Goal: Task Accomplishment & Management: Manage account settings

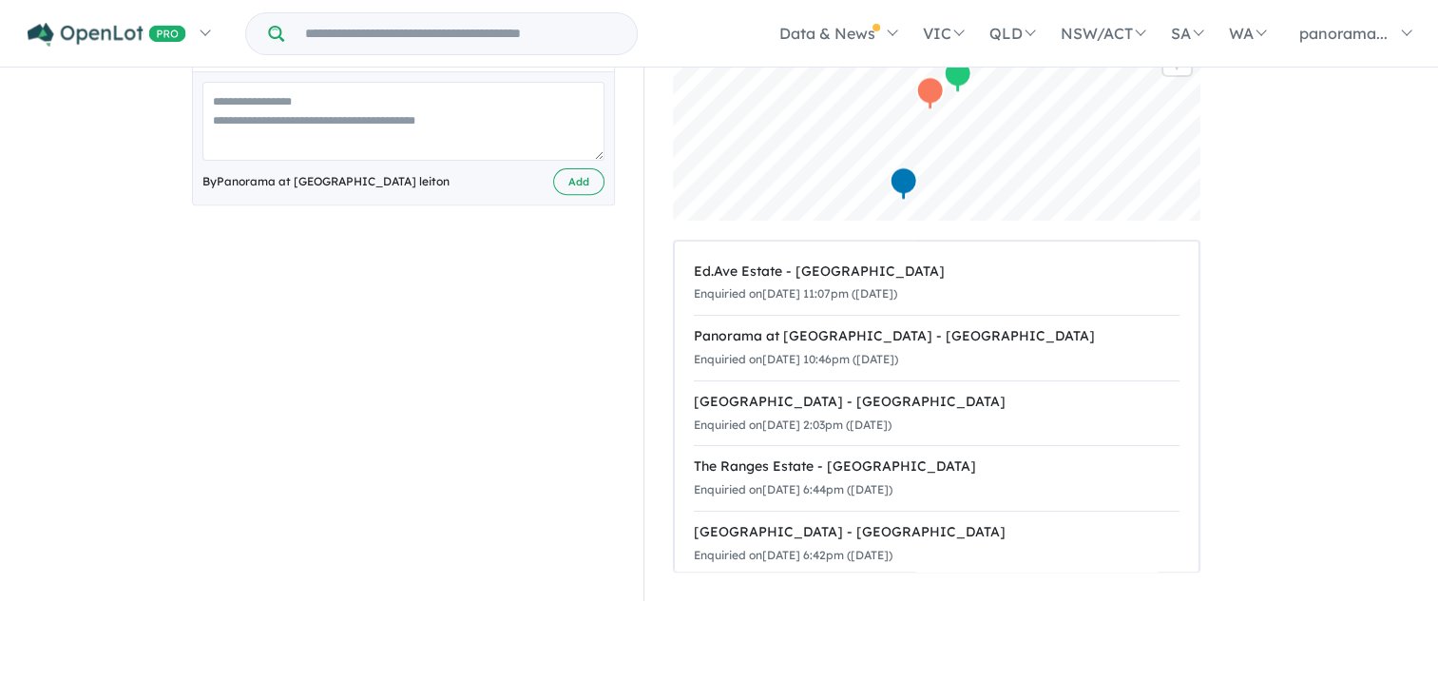
scroll to position [570, 0]
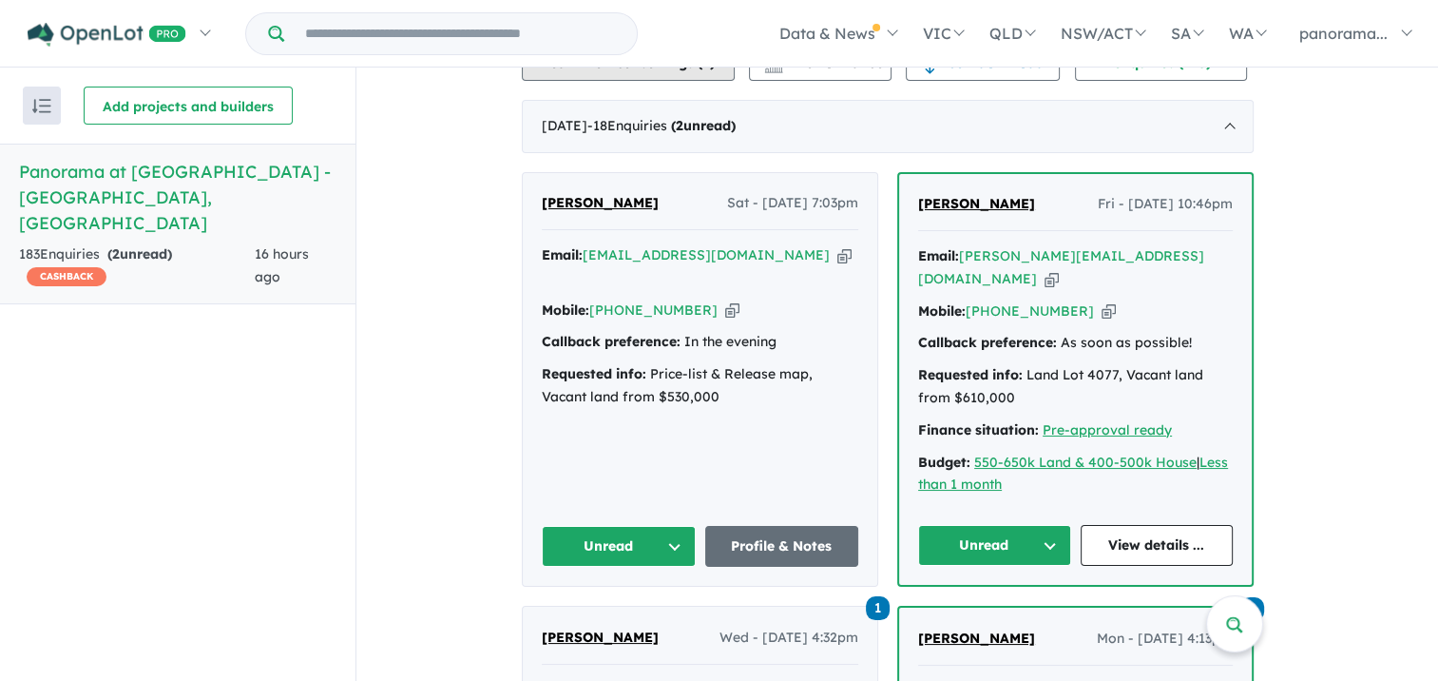
scroll to position [772, 0]
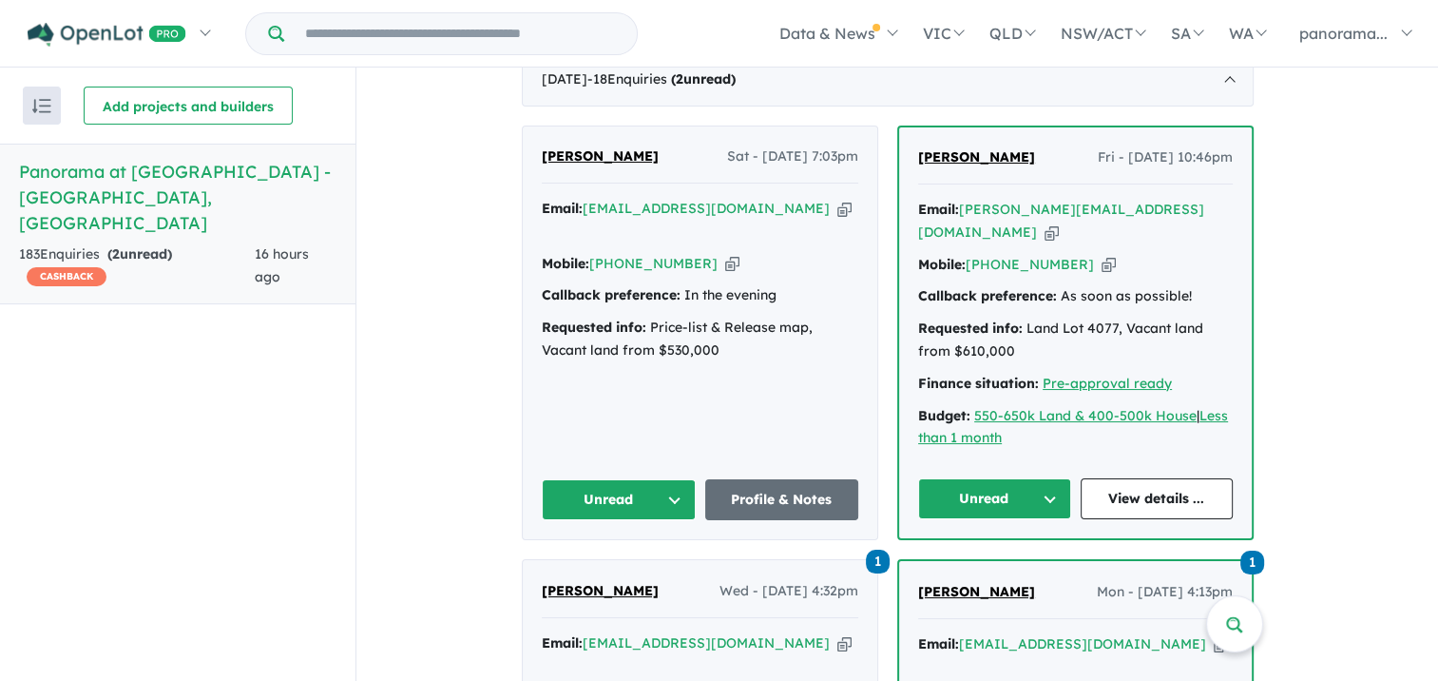
click at [586, 512] on button "Unread" at bounding box center [619, 499] width 154 height 41
click at [608, 601] on button "Assigned" at bounding box center [625, 588] width 165 height 44
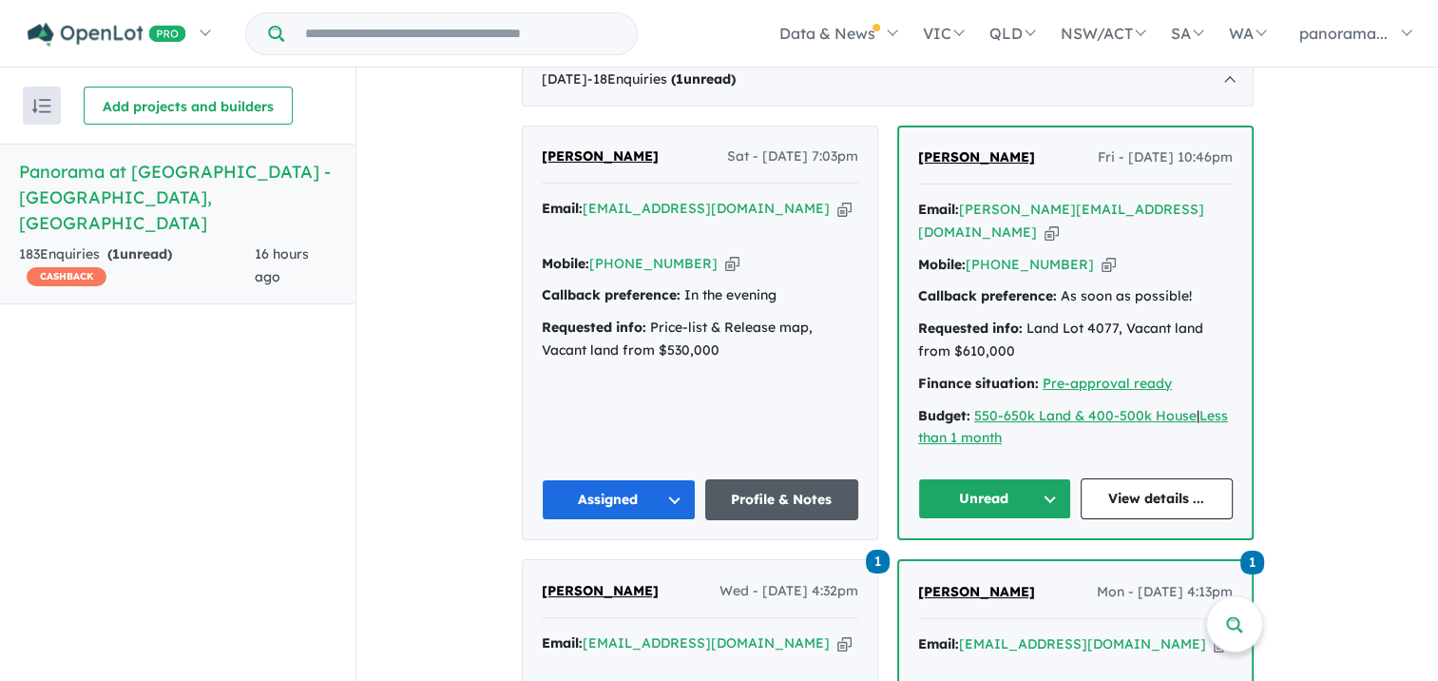
click at [737, 513] on link "Profile & Notes" at bounding box center [782, 499] width 154 height 41
click at [1002, 482] on div "[PERSON_NAME] - [DATE] 10:46pm Email: [PERSON_NAME][EMAIL_ADDRESS][DOMAIN_NAME]…" at bounding box center [1075, 332] width 353 height 411
click at [1052, 513] on button "Unread" at bounding box center [994, 498] width 153 height 41
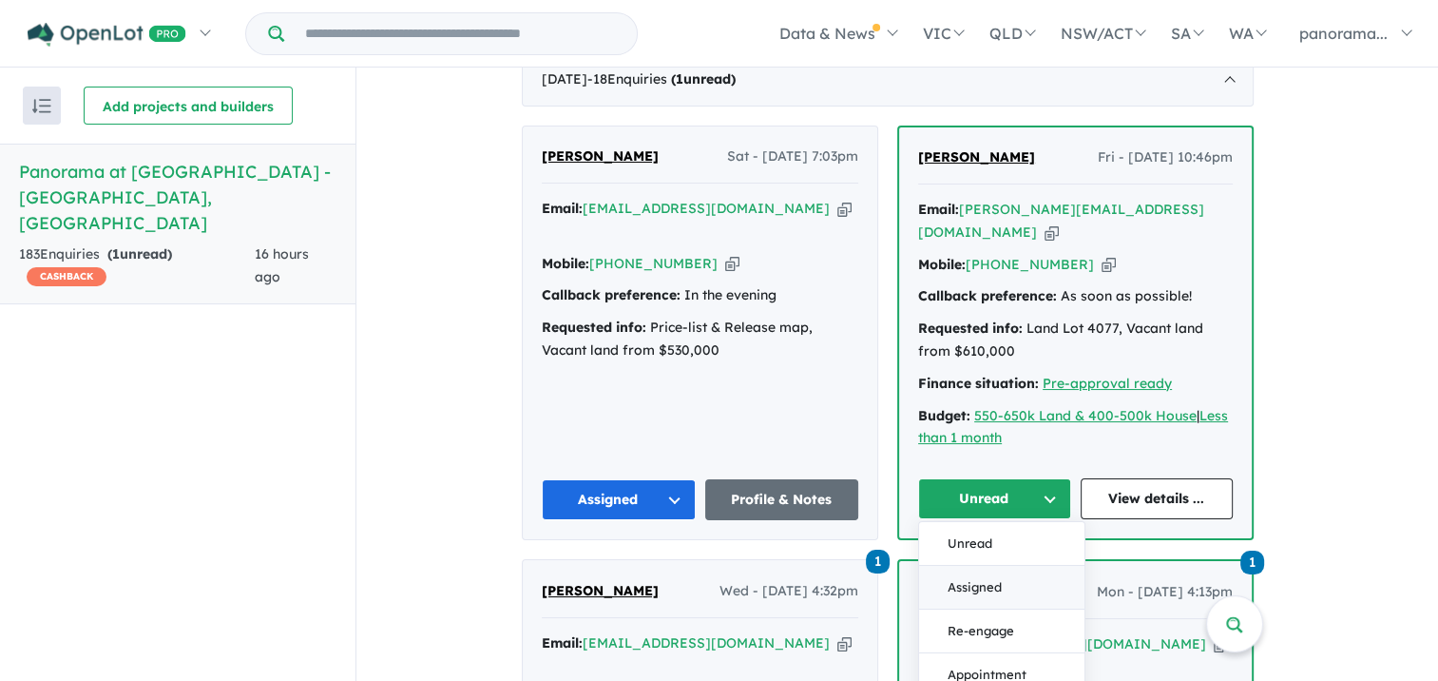
click at [1036, 604] on button "Assigned" at bounding box center [1001, 588] width 165 height 44
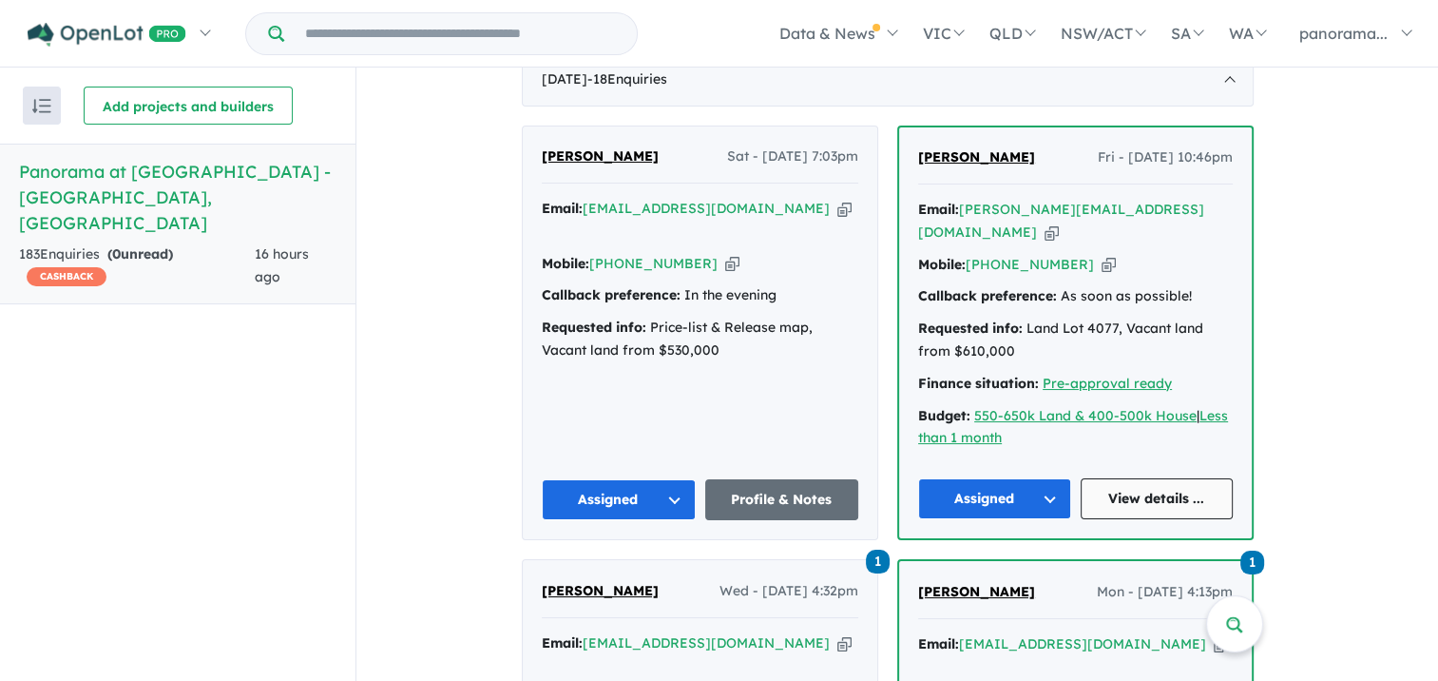
click at [1109, 514] on link "View details ..." at bounding box center [1157, 498] width 153 height 41
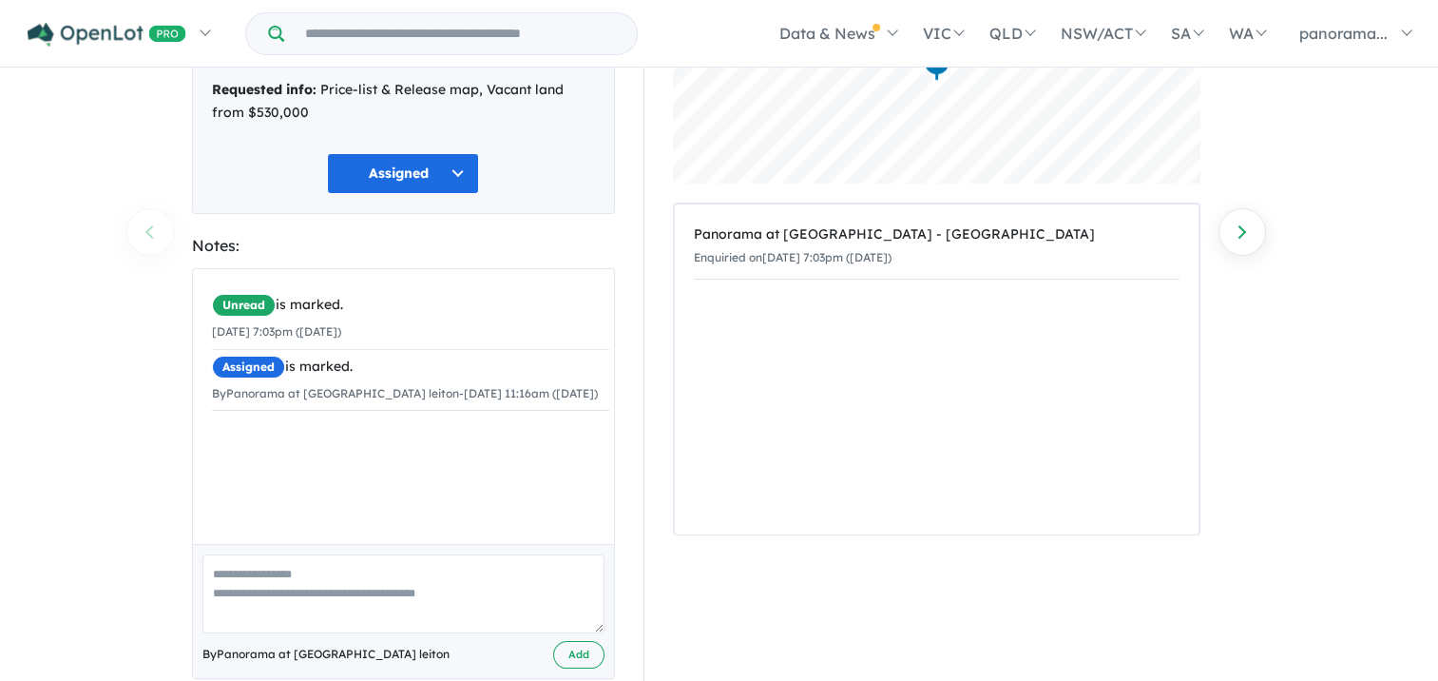
scroll to position [255, 0]
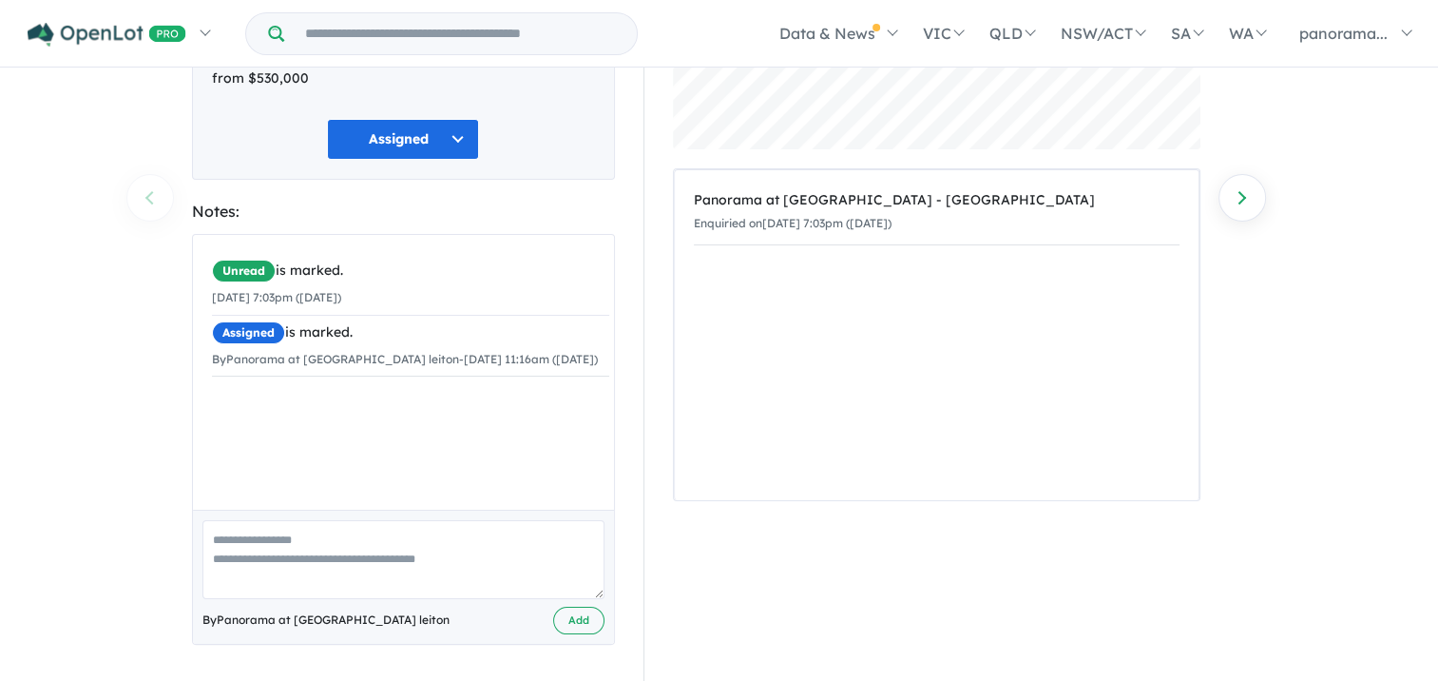
click at [319, 542] on textarea at bounding box center [403, 559] width 402 height 79
type textarea "**********"
click at [566, 616] on button "Add" at bounding box center [578, 620] width 51 height 28
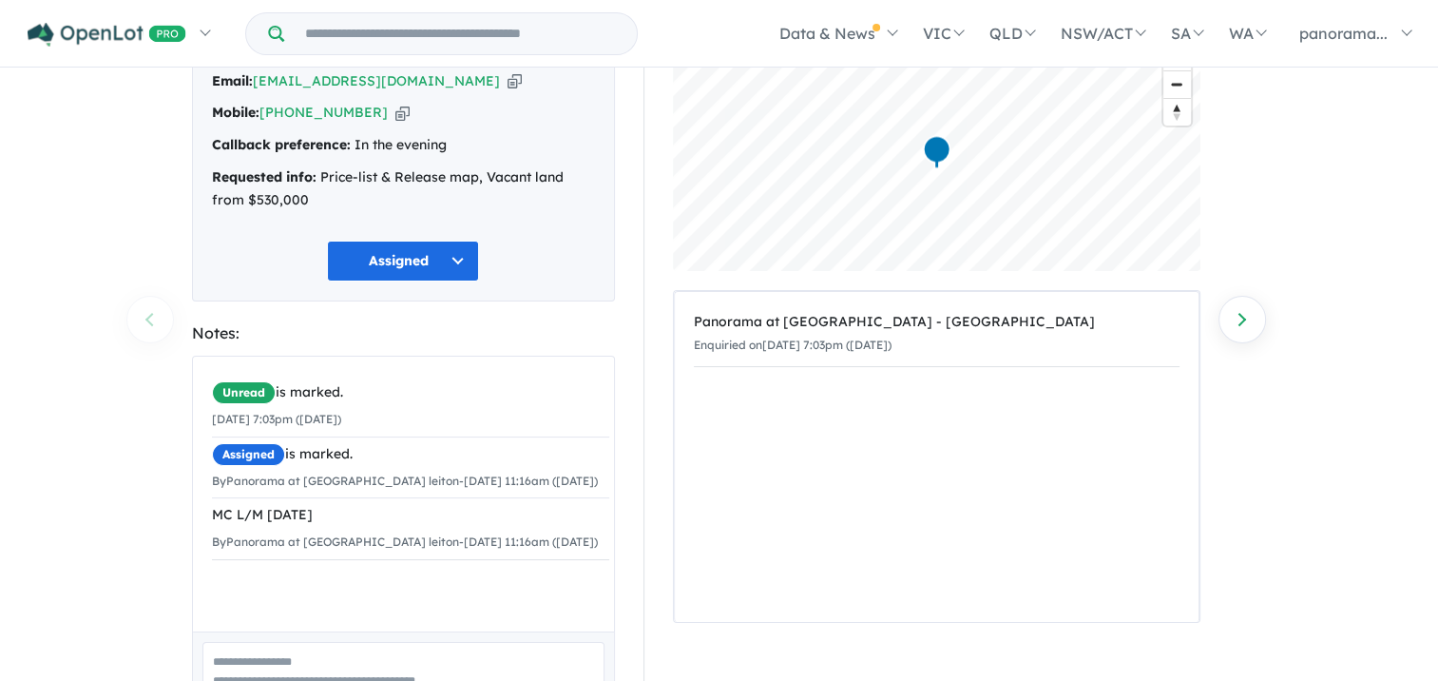
scroll to position [65, 0]
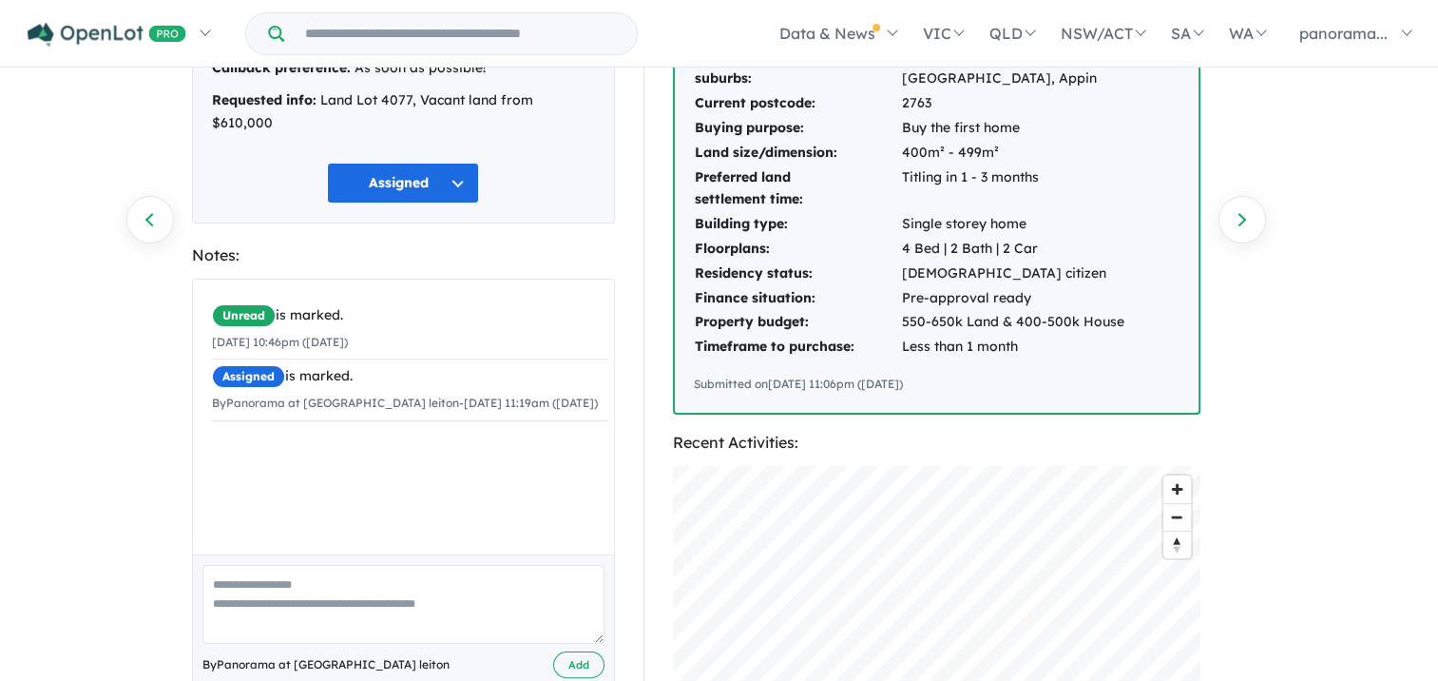
scroll to position [285, 0]
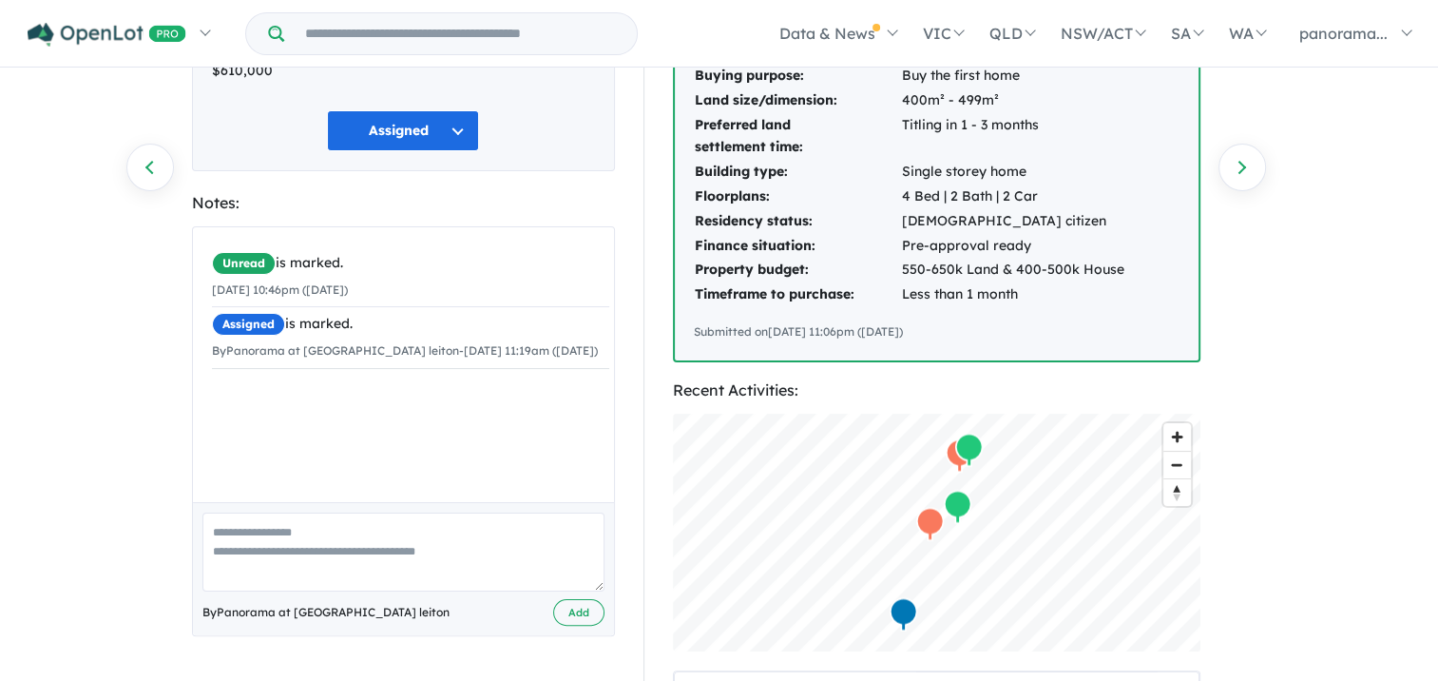
click at [410, 526] on textarea at bounding box center [403, 551] width 402 height 79
type textarea "**********"
click at [564, 599] on button "Add" at bounding box center [578, 613] width 51 height 28
